Goal: Task Accomplishment & Management: Use online tool/utility

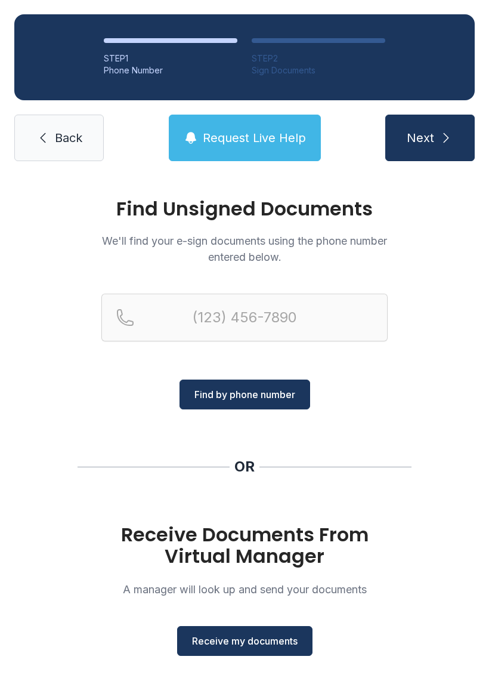
click at [66, 144] on span "Back" at bounding box center [68, 137] width 27 height 17
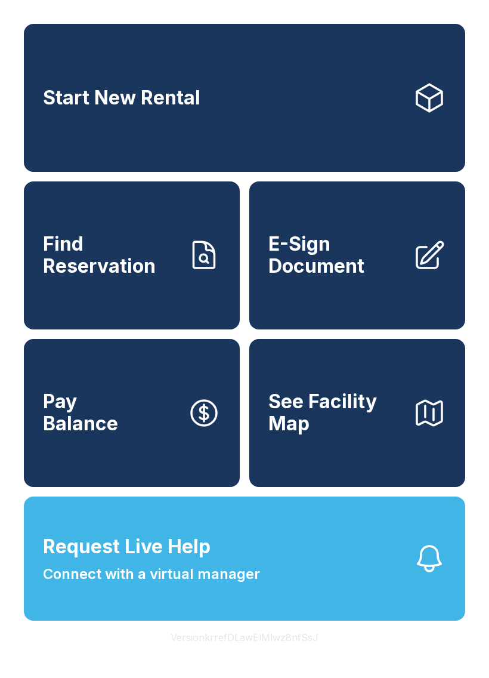
click at [414, 267] on icon at bounding box center [429, 255] width 33 height 33
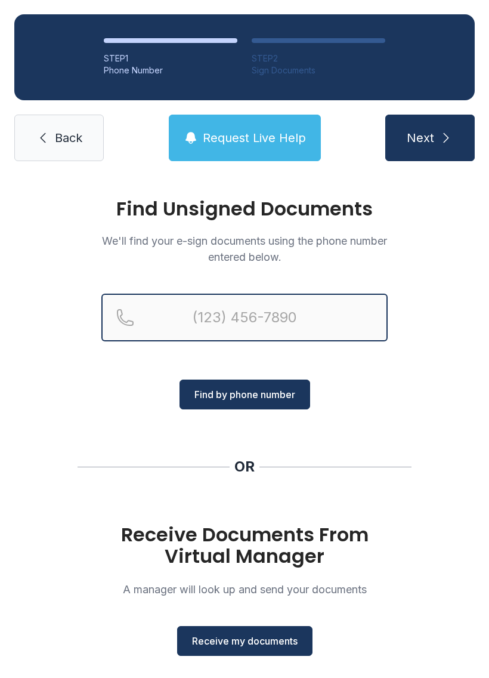
click at [232, 315] on input "Reservation phone number" at bounding box center [244, 318] width 286 height 48
type input "[PHONE_NUMBER]"
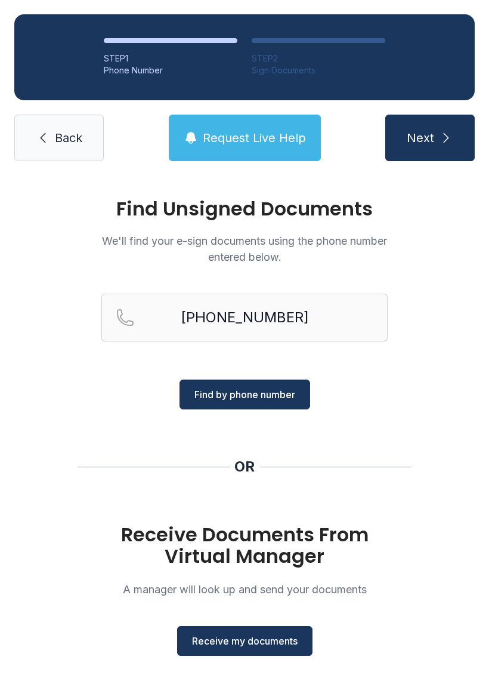
click at [269, 401] on span "Find by phone number" at bounding box center [245, 394] width 101 height 14
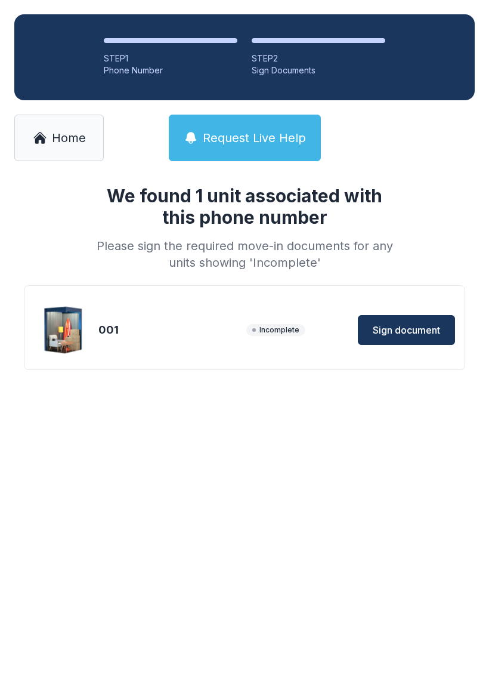
click at [410, 327] on span "Sign document" at bounding box center [406, 330] width 67 height 14
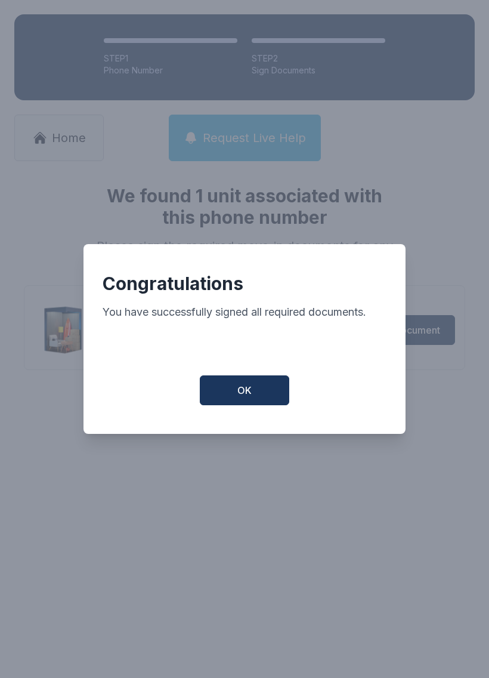
click at [261, 396] on button "OK" at bounding box center [245, 390] width 90 height 30
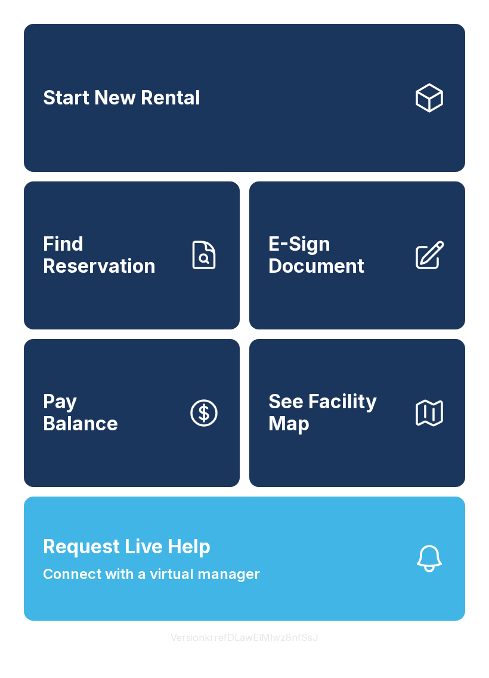
click at [332, 587] on button "Request Live Help Connect with a virtual manager" at bounding box center [245, 558] width 442 height 124
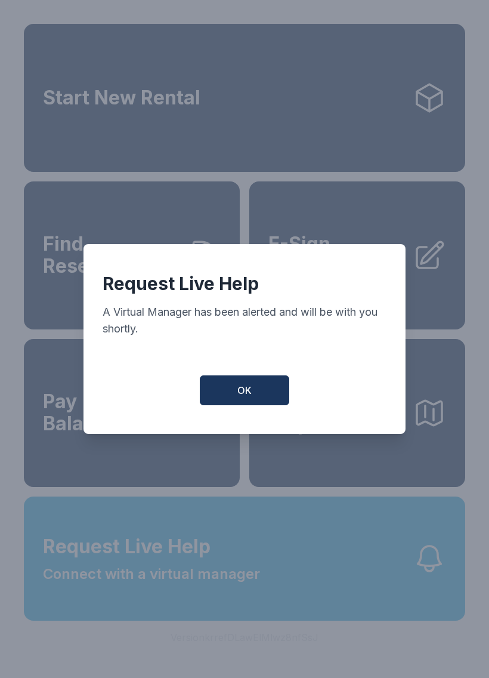
click at [261, 405] on button "OK" at bounding box center [245, 390] width 90 height 30
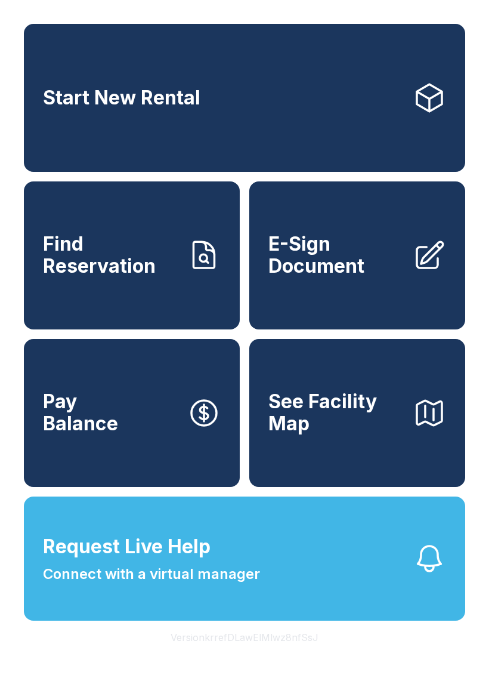
click at [375, 594] on button "Request Live Help Connect with a virtual manager" at bounding box center [245, 558] width 442 height 124
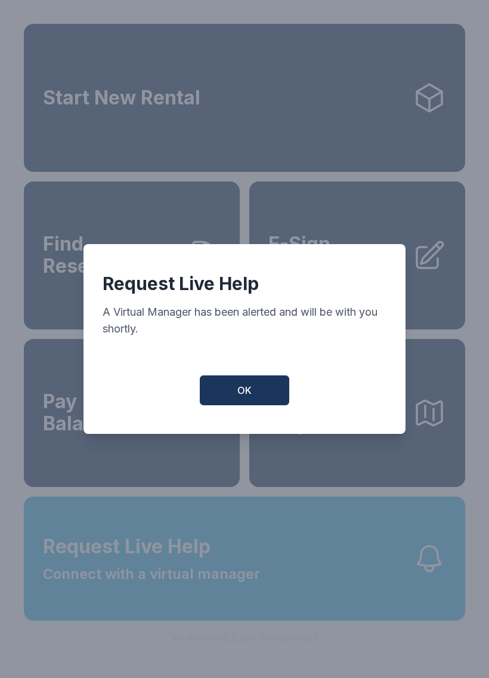
click at [274, 396] on button "OK" at bounding box center [245, 390] width 90 height 30
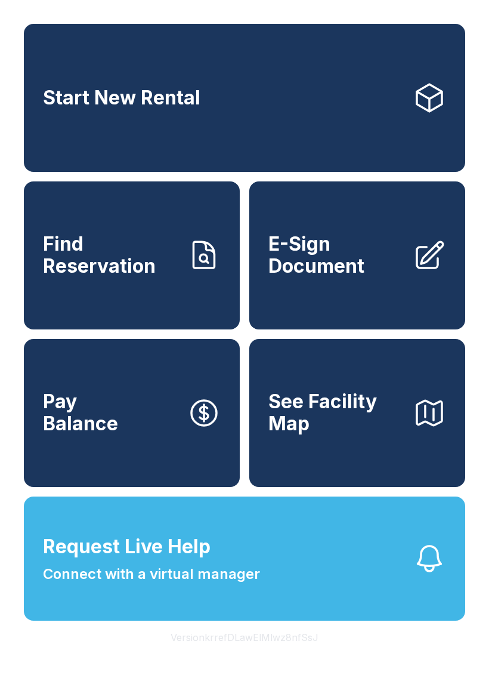
click at [203, 561] on span "Request Live Help" at bounding box center [127, 546] width 168 height 29
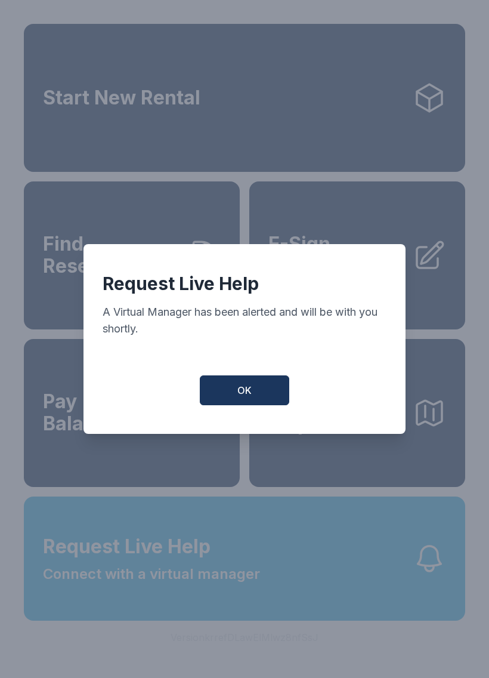
click at [253, 402] on button "OK" at bounding box center [245, 390] width 90 height 30
